Goal: Task Accomplishment & Management: Use online tool/utility

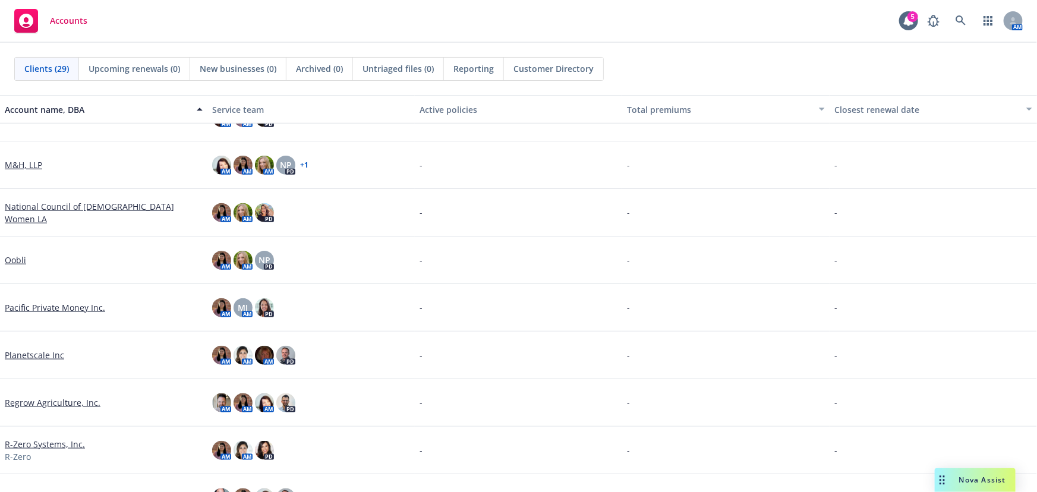
scroll to position [756, 0]
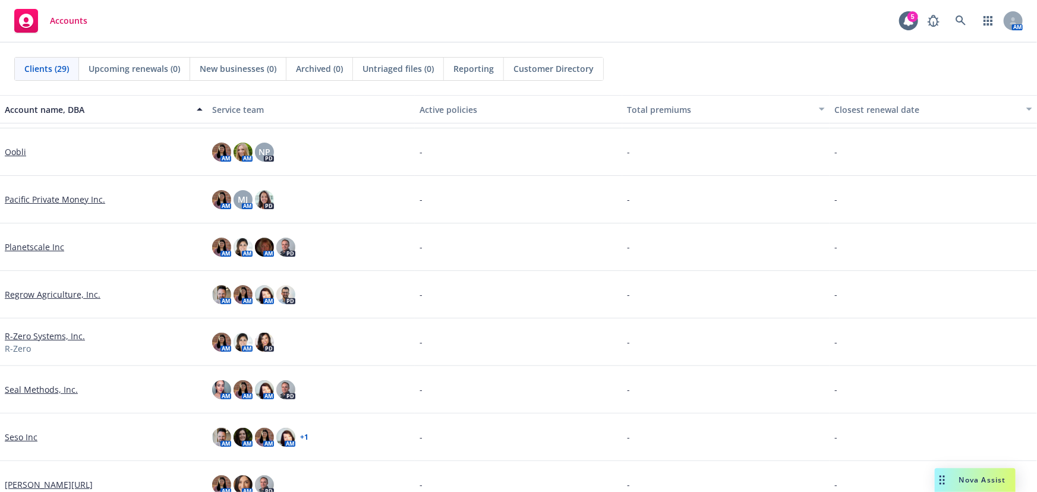
click at [86, 298] on link "Regrow Agriculture, Inc." at bounding box center [53, 294] width 96 height 12
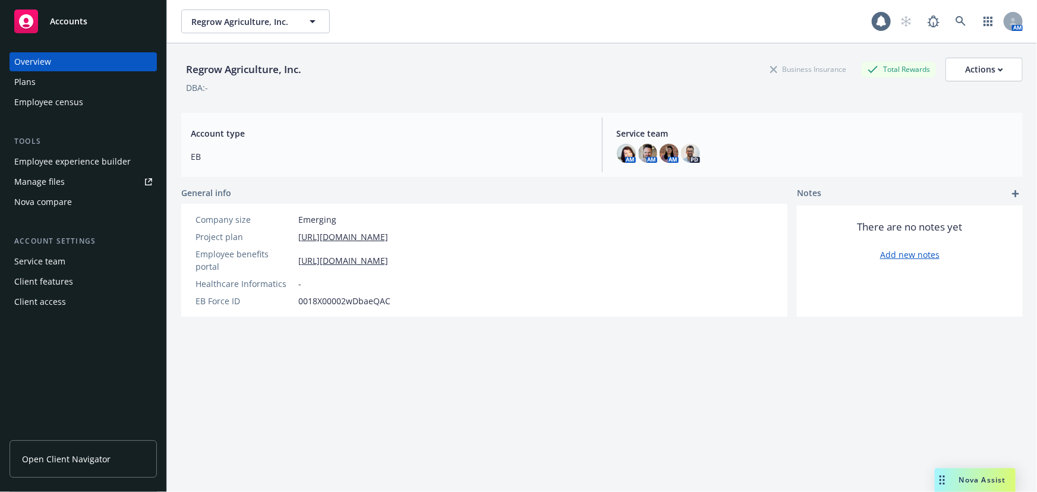
click at [387, 343] on div "Regrow Agriculture, Inc. Business Insurance Total Rewards Actions DBA: - Accoun…" at bounding box center [601, 282] width 841 height 478
click at [127, 165] on div "Employee experience builder" at bounding box center [83, 161] width 138 height 19
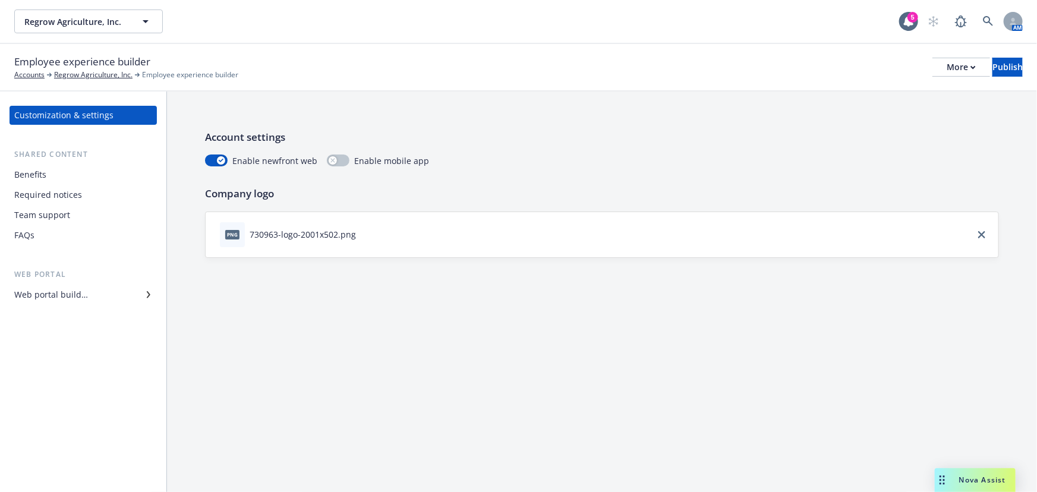
click at [90, 294] on div "Web portal builder" at bounding box center [83, 294] width 138 height 19
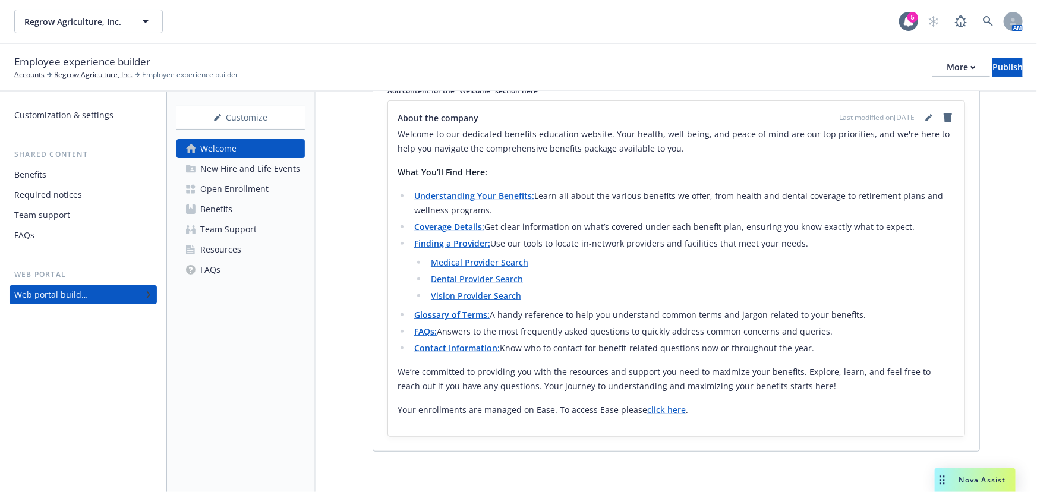
scroll to position [216, 0]
click at [268, 172] on div "New Hire and Life Events" at bounding box center [250, 168] width 100 height 19
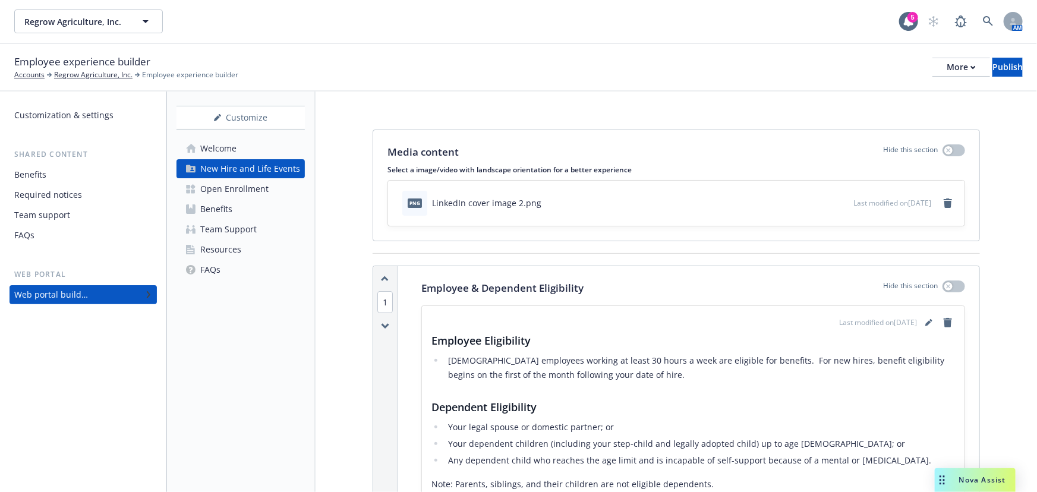
click at [273, 187] on link "Open Enrollment" at bounding box center [240, 188] width 128 height 19
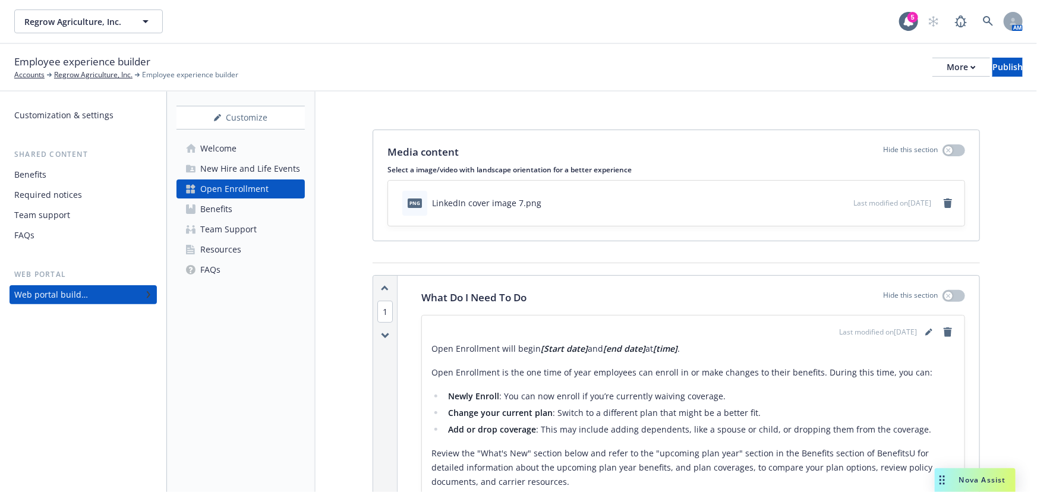
click at [281, 151] on link "Welcome" at bounding box center [240, 148] width 128 height 19
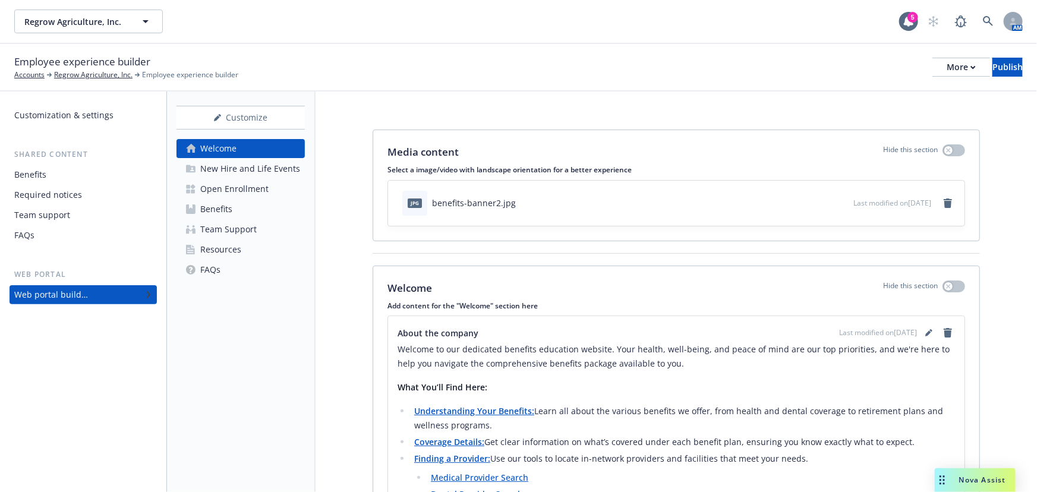
scroll to position [216, 0]
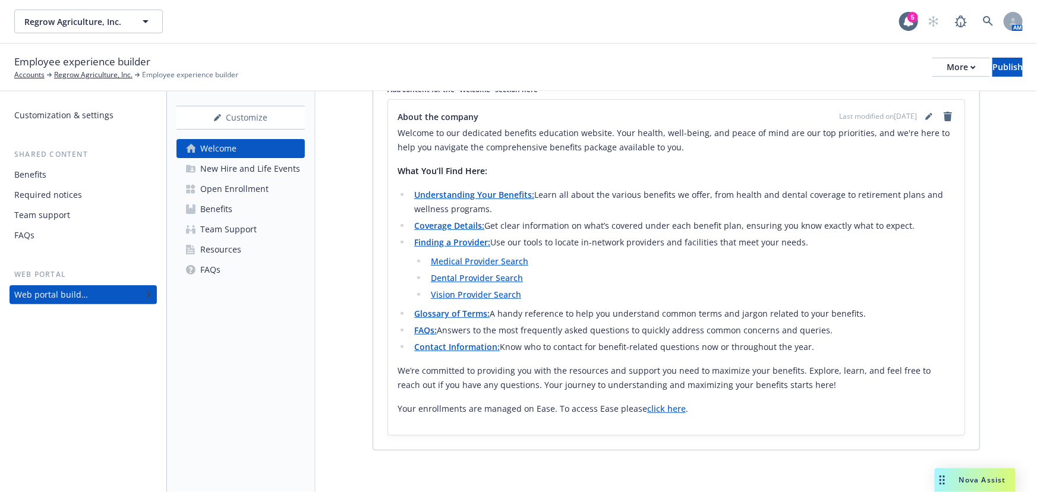
click at [280, 163] on div "New Hire and Life Events" at bounding box center [250, 168] width 100 height 19
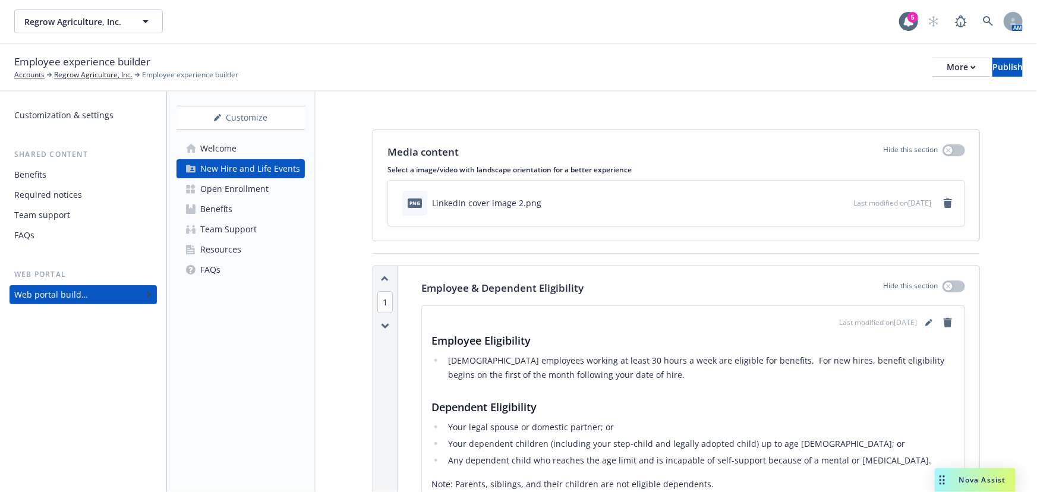
click at [274, 191] on link "Open Enrollment" at bounding box center [240, 188] width 128 height 19
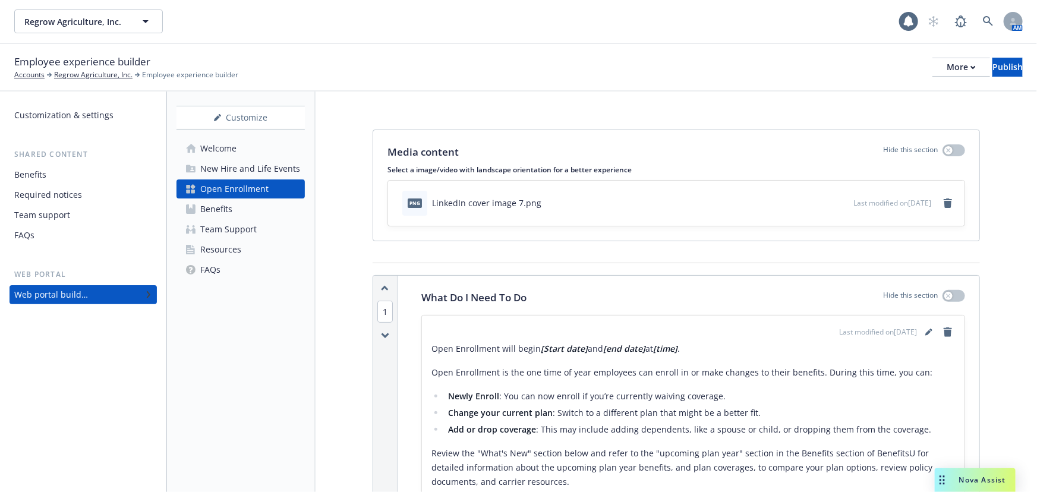
click at [271, 208] on link "Benefits" at bounding box center [240, 209] width 128 height 19
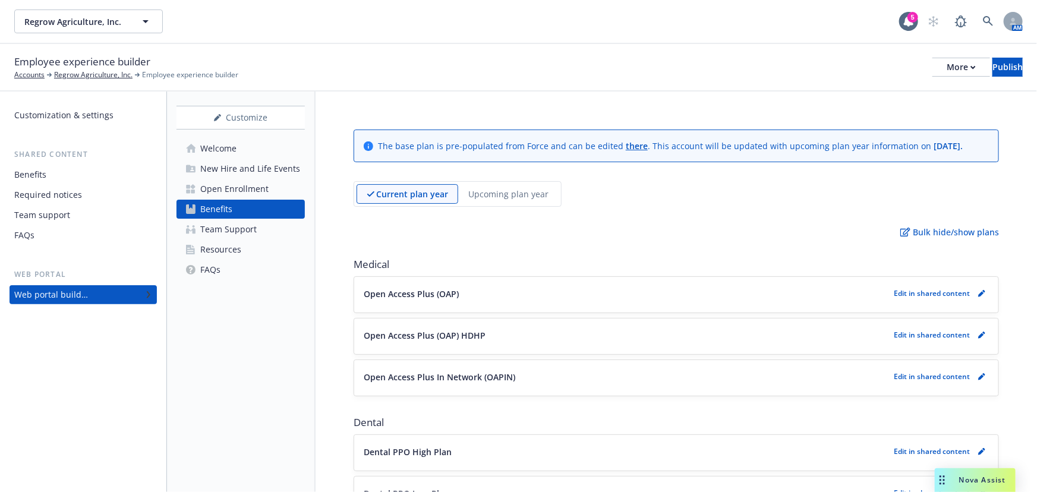
click at [273, 232] on link "Team Support" at bounding box center [240, 229] width 128 height 19
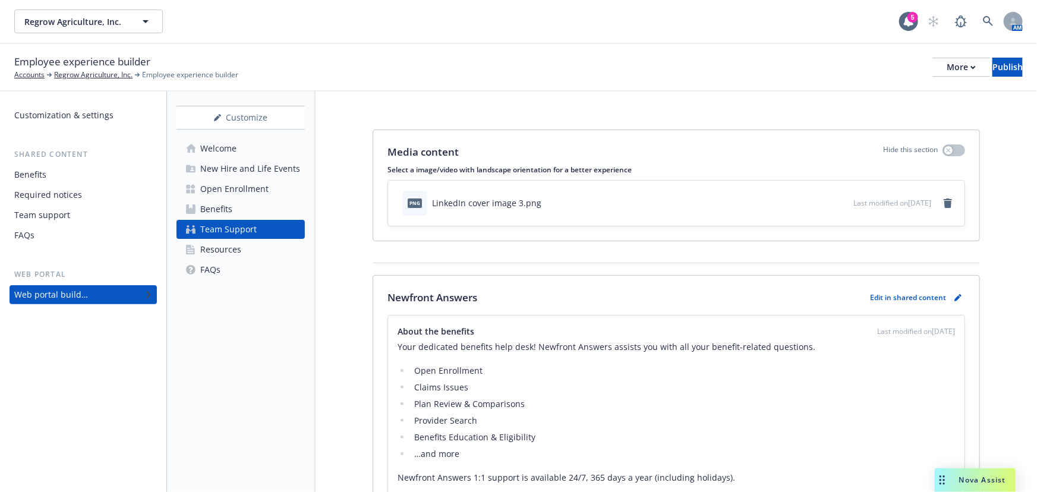
click at [247, 206] on link "Benefits" at bounding box center [240, 209] width 128 height 19
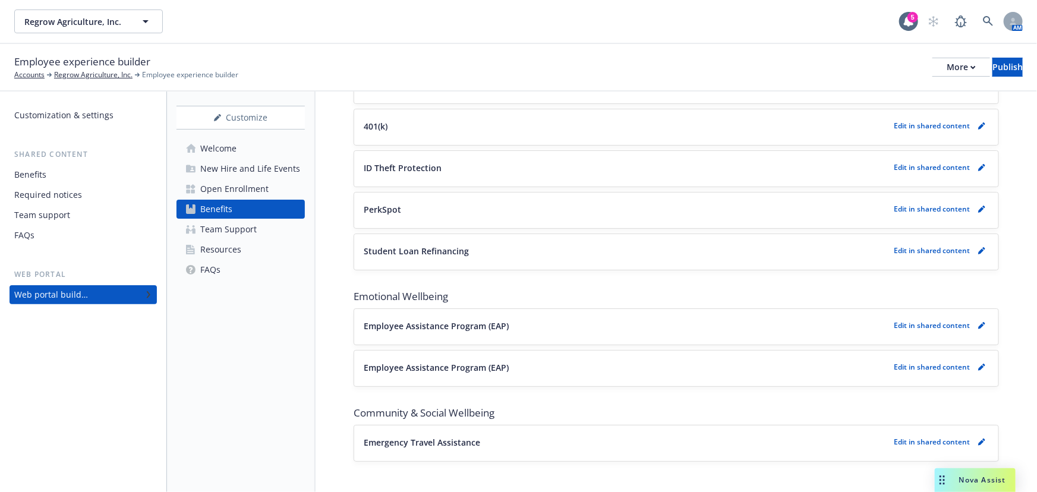
scroll to position [1133, 0]
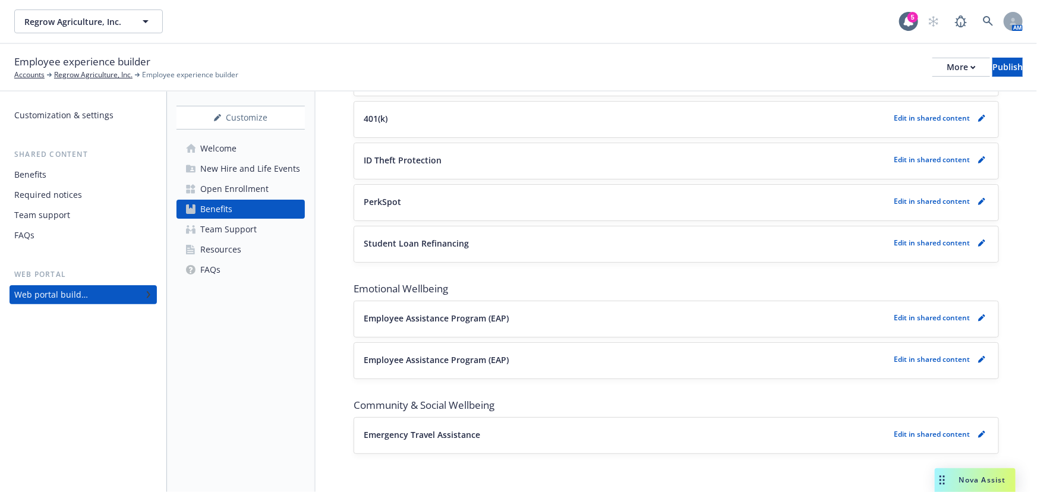
click at [255, 271] on link "FAQs" at bounding box center [240, 269] width 128 height 19
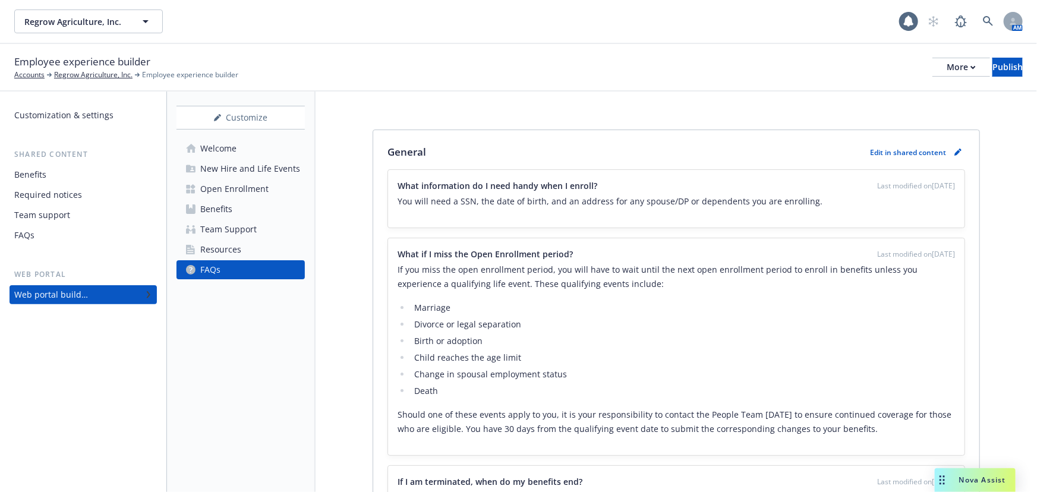
click at [261, 253] on link "Resources" at bounding box center [240, 249] width 128 height 19
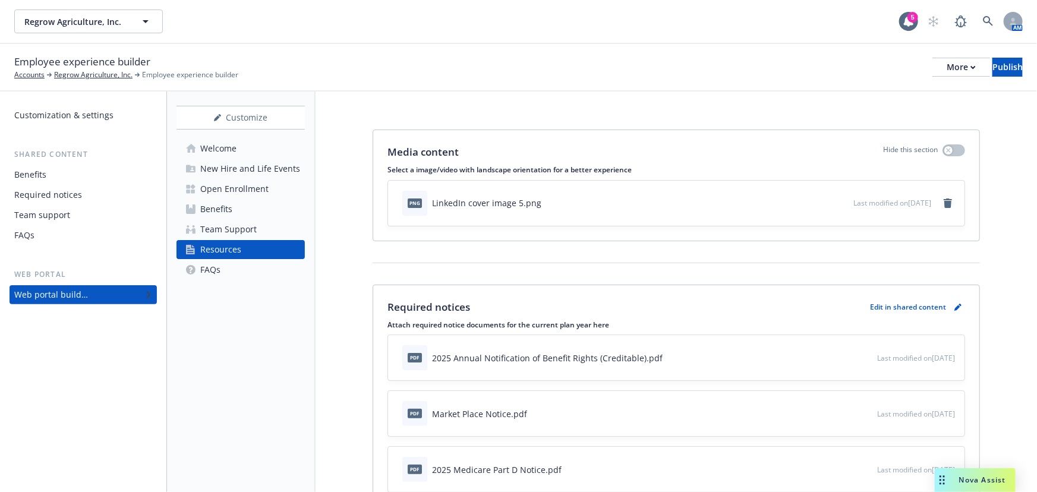
click at [261, 156] on link "Welcome" at bounding box center [240, 148] width 128 height 19
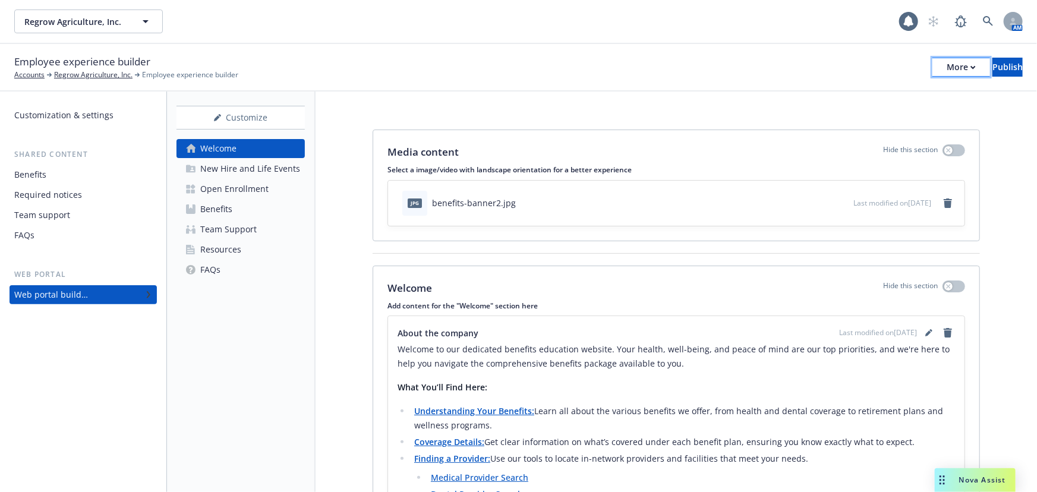
click at [938, 68] on button "More" at bounding box center [961, 67] width 58 height 19
click at [604, 112] on div "Media content Hide this section Select a image/video with landscape orientation…" at bounding box center [675, 400] width 721 height 618
click at [999, 70] on div "Publish" at bounding box center [1007, 67] width 30 height 18
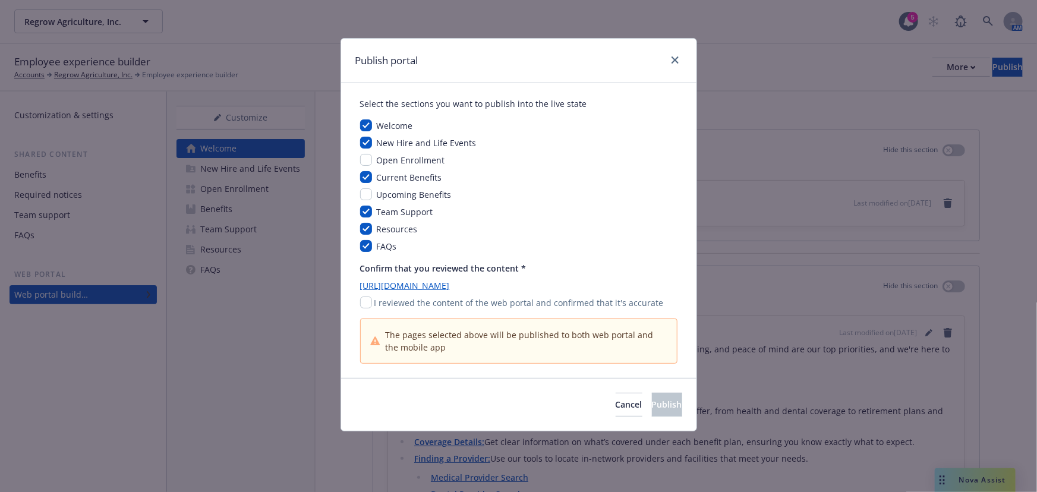
click at [405, 160] on span "Open Enrollment" at bounding box center [411, 159] width 68 height 11
click at [369, 160] on input "checkbox" at bounding box center [366, 160] width 12 height 12
checkbox input "true"
click at [368, 191] on input "checkbox" at bounding box center [366, 194] width 12 height 12
checkbox input "true"
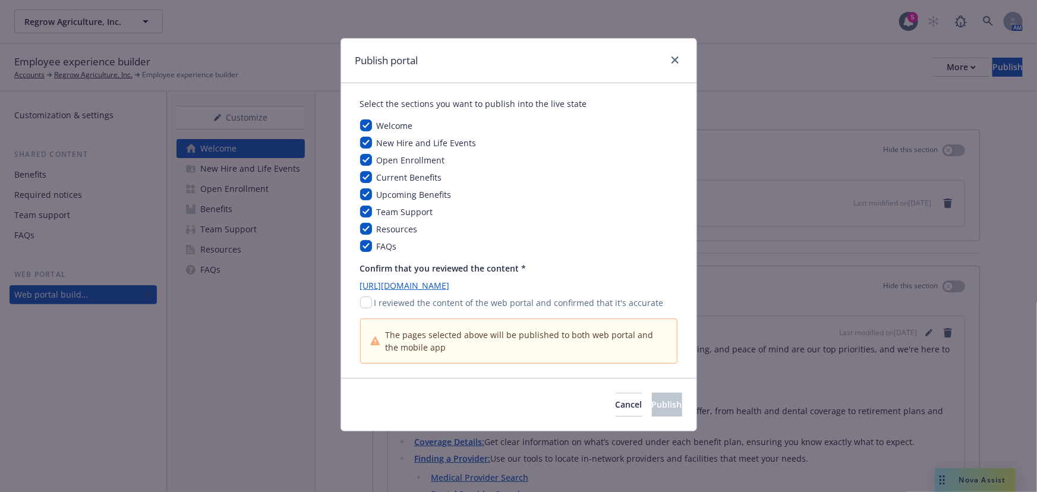
click at [686, 61] on div "Publish portal" at bounding box center [518, 61] width 355 height 45
click at [681, 61] on link "close" at bounding box center [675, 60] width 14 height 14
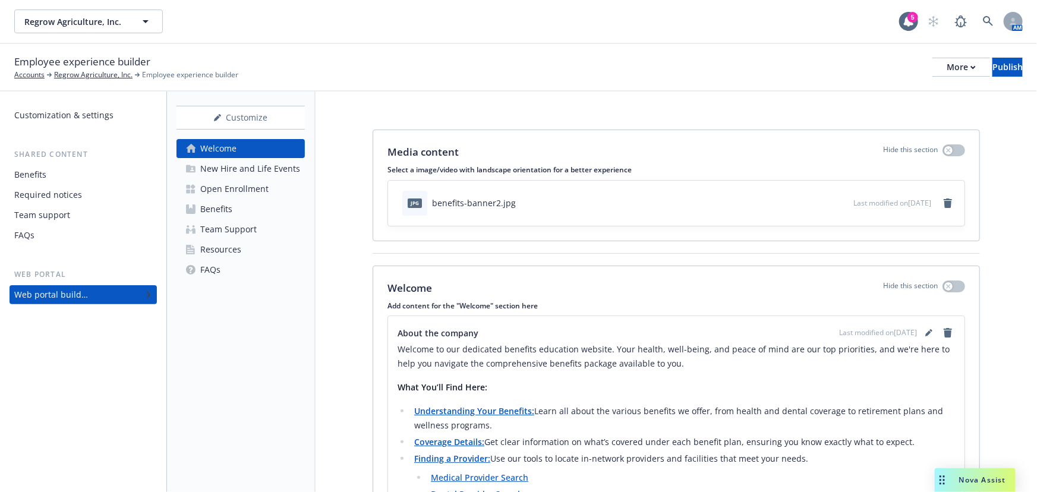
click at [271, 179] on link "Open Enrollment" at bounding box center [240, 188] width 128 height 19
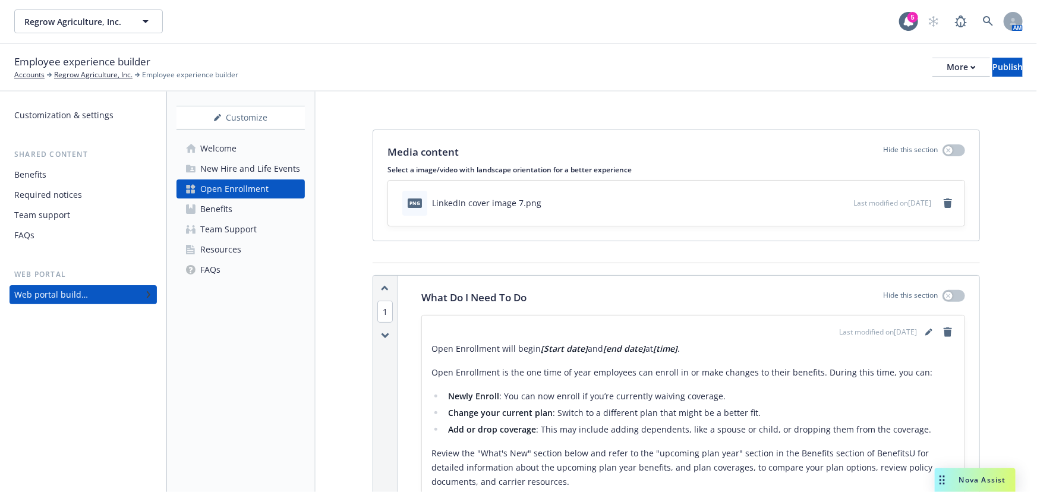
click at [276, 169] on div "New Hire and Life Events" at bounding box center [250, 168] width 100 height 19
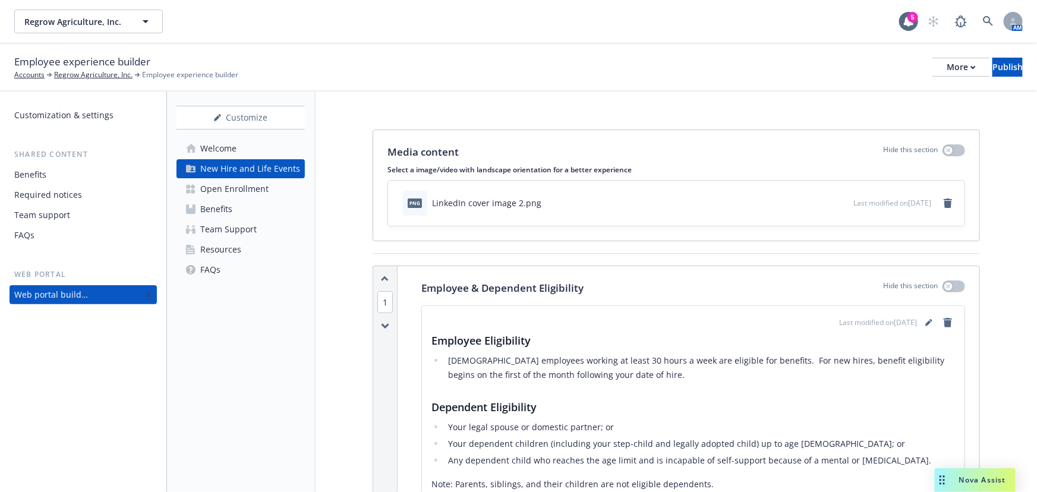
click at [289, 151] on link "Welcome" at bounding box center [240, 148] width 128 height 19
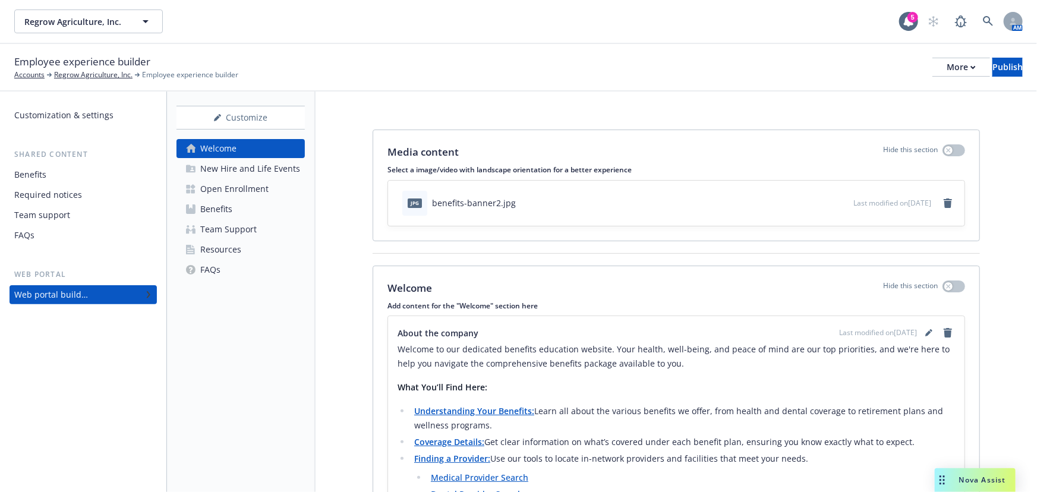
click at [163, 205] on div "Customization & settings Shared content Benefits Required notices Team support …" at bounding box center [83, 291] width 166 height 400
click at [1003, 216] on div "Media content Hide this section Select a image/video with landscape orientation…" at bounding box center [675, 400] width 721 height 618
click at [279, 166] on div "New Hire and Life Events" at bounding box center [250, 168] width 100 height 19
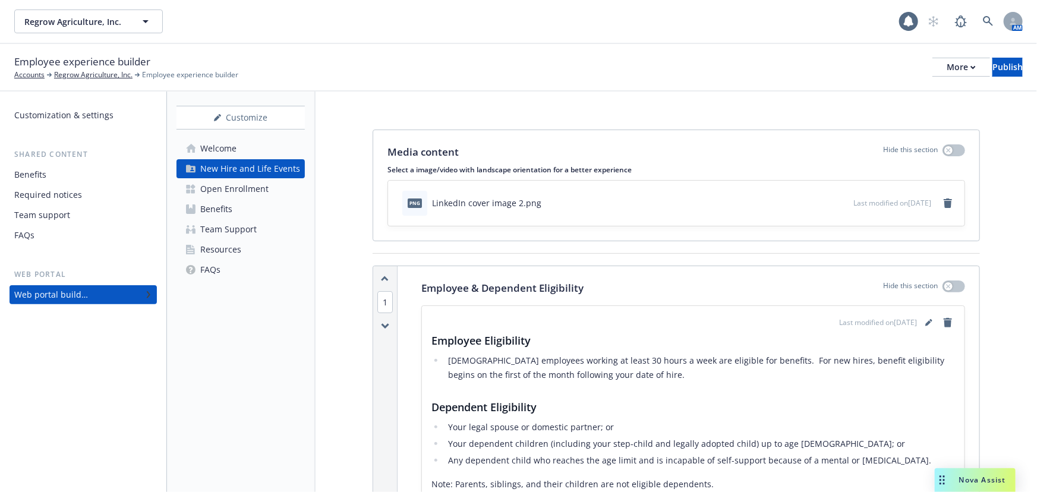
click at [279, 182] on link "Open Enrollment" at bounding box center [240, 188] width 128 height 19
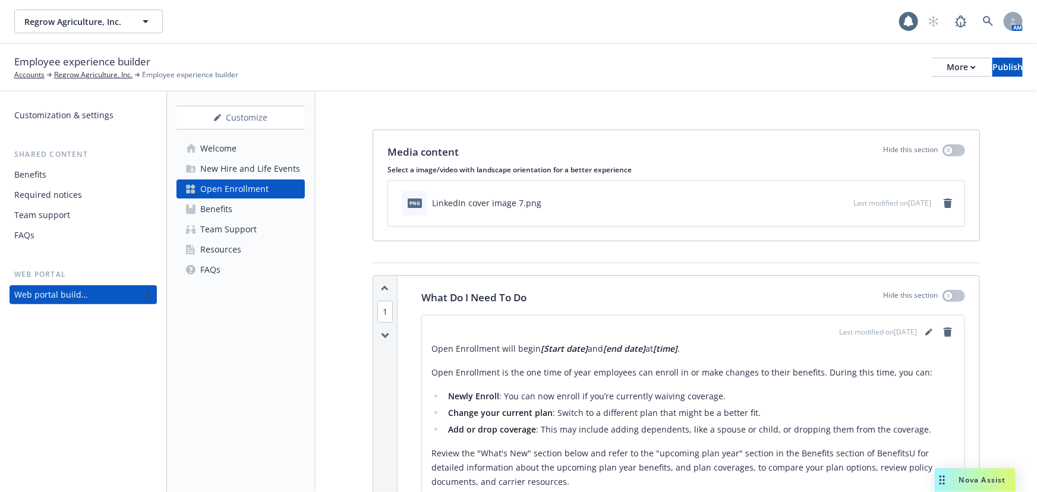
click at [273, 201] on link "Benefits" at bounding box center [240, 209] width 128 height 19
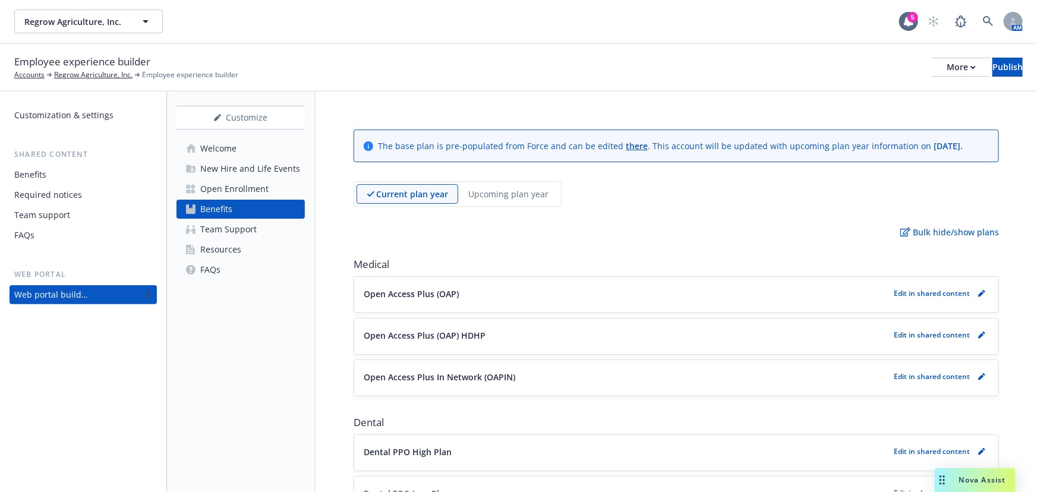
click at [270, 222] on link "Team Support" at bounding box center [240, 229] width 128 height 19
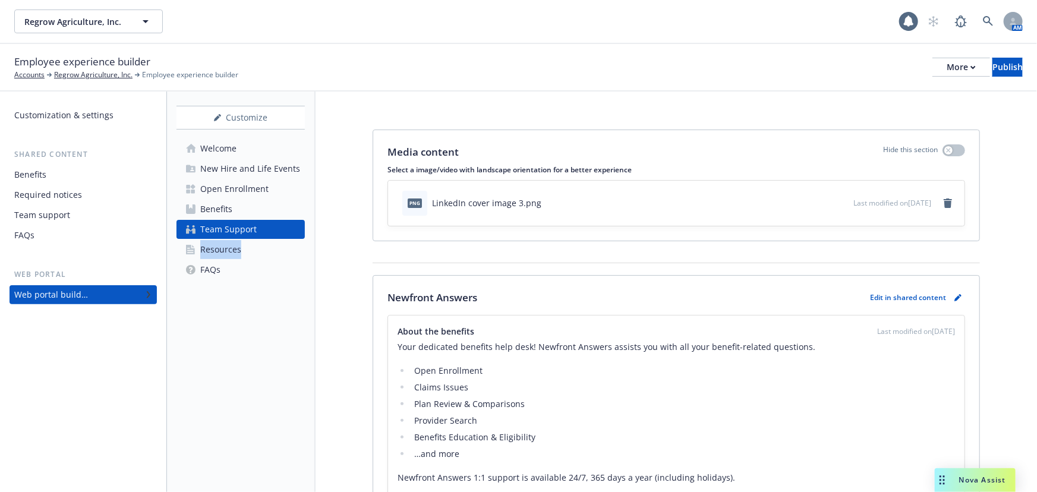
click at [262, 239] on div "Welcome New Hire and Life Events Open Enrollment Benefits Team Support Resource…" at bounding box center [240, 209] width 128 height 140
click at [259, 263] on link "FAQs" at bounding box center [240, 269] width 128 height 19
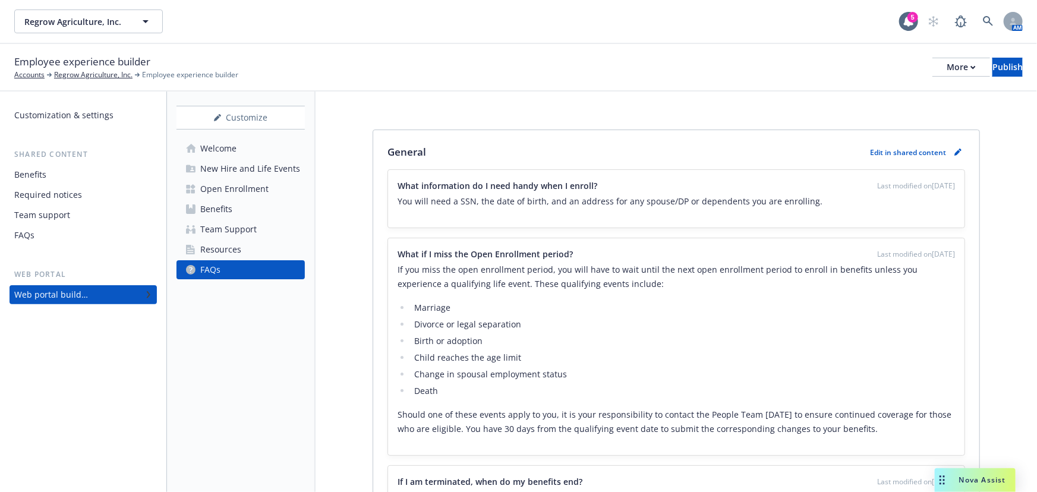
click at [266, 146] on link "Welcome" at bounding box center [240, 148] width 128 height 19
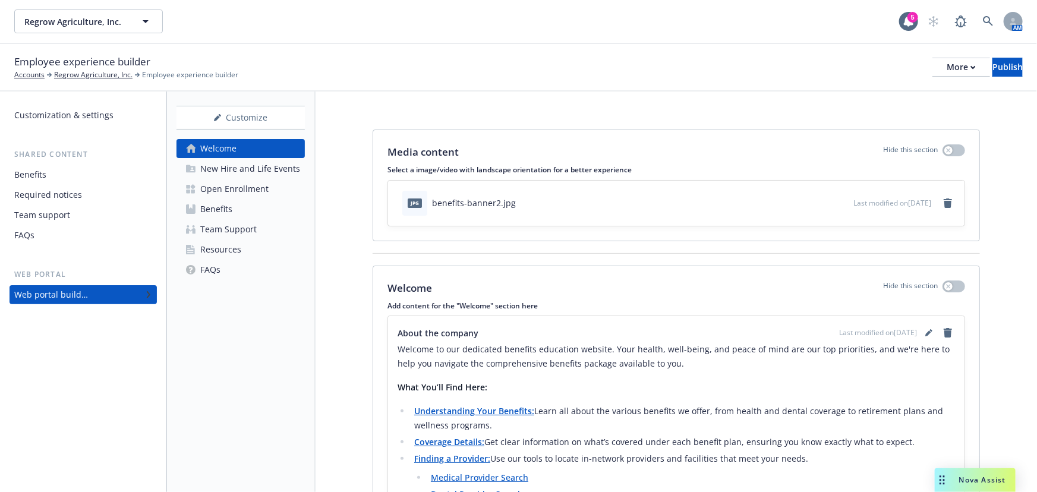
click at [386, 111] on div "Media content Hide this section Select a image/video with landscape orientation…" at bounding box center [675, 400] width 721 height 618
click at [987, 269] on div "Media content Hide this section Select a image/video with landscape orientation…" at bounding box center [675, 400] width 721 height 618
